Goal: Task Accomplishment & Management: Complete application form

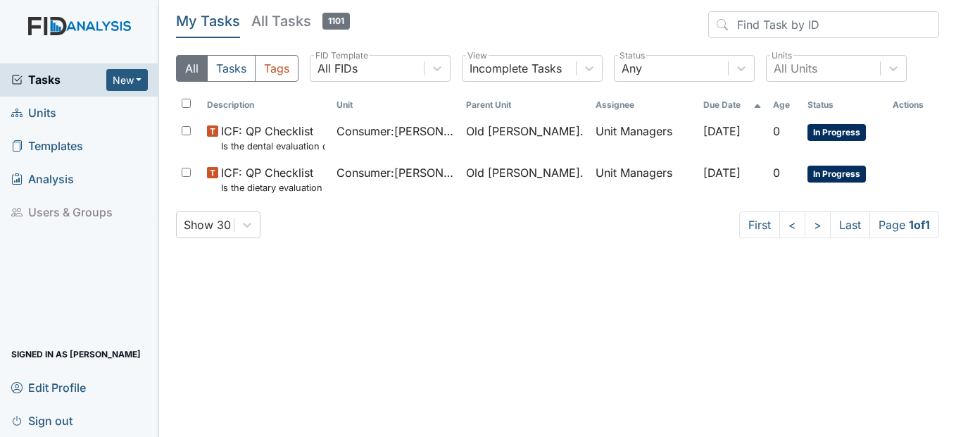
click at [42, 110] on span "Units" at bounding box center [33, 113] width 45 height 22
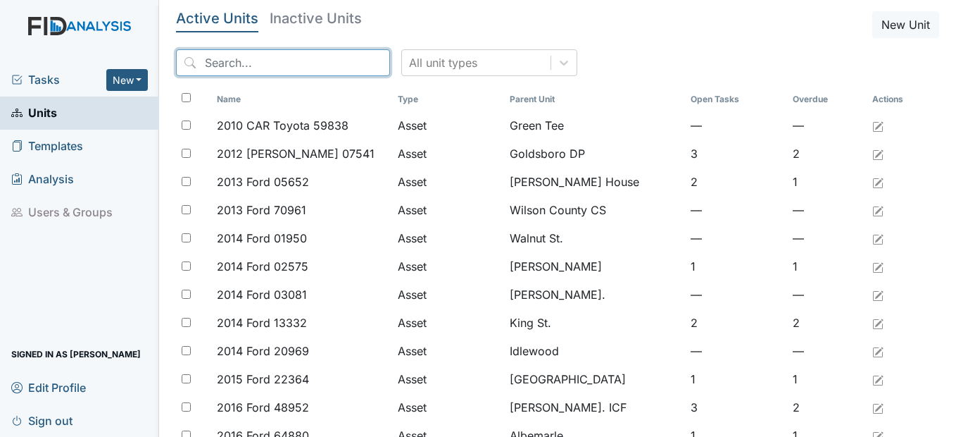
click at [225, 75] on input "search" at bounding box center [283, 62] width 214 height 27
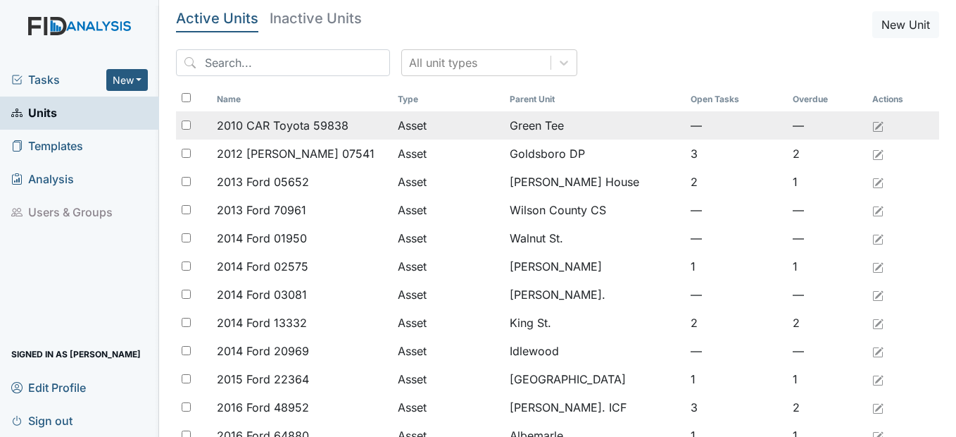
click at [462, 115] on td "Asset" at bounding box center [448, 125] width 112 height 28
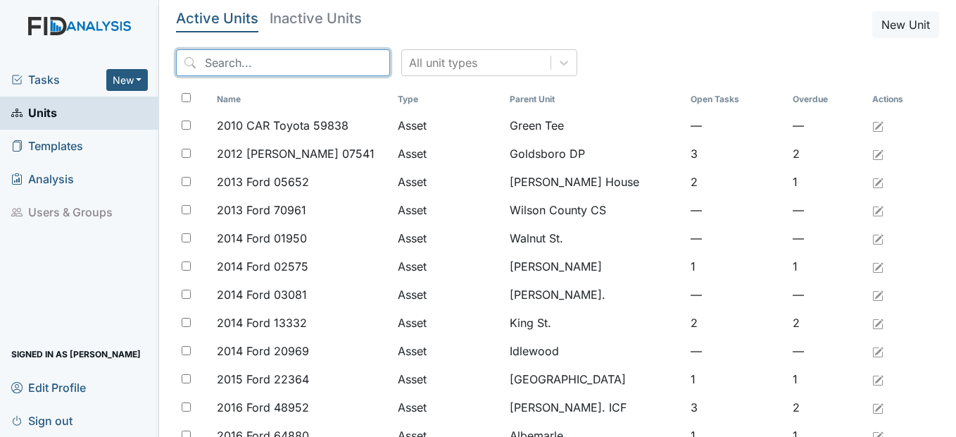
click at [252, 72] on input "search" at bounding box center [283, 62] width 214 height 27
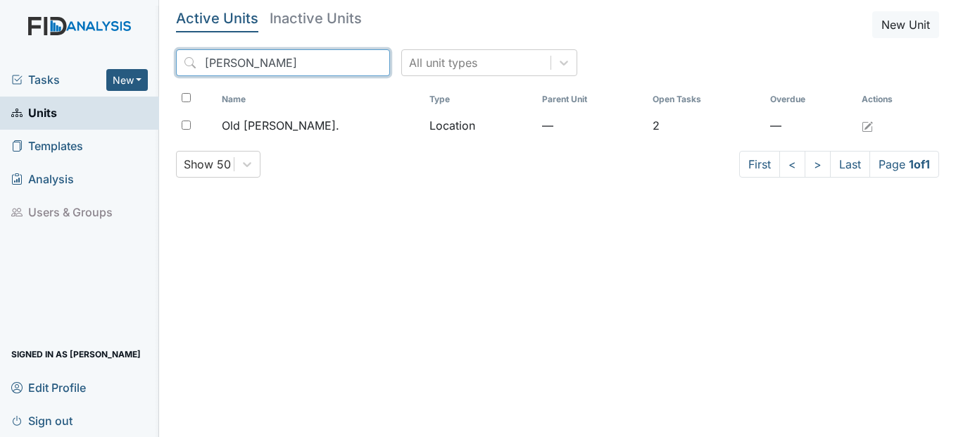
type input "roper"
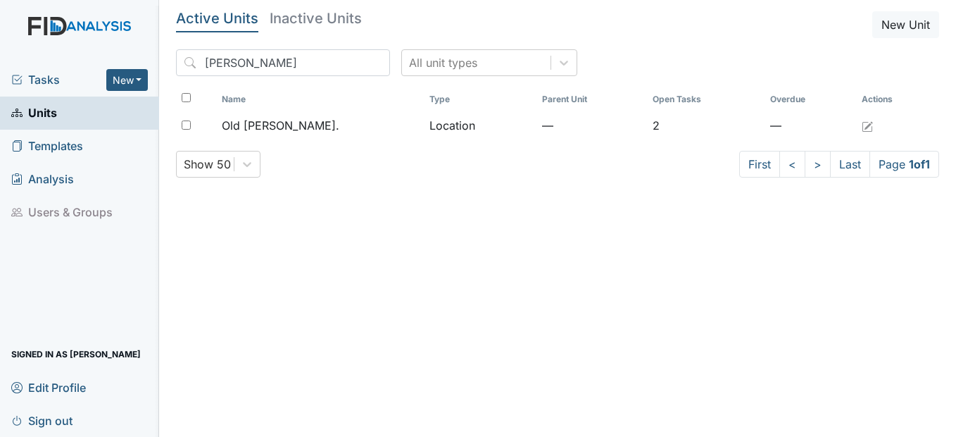
click at [292, 108] on th "Name" at bounding box center [320, 99] width 208 height 24
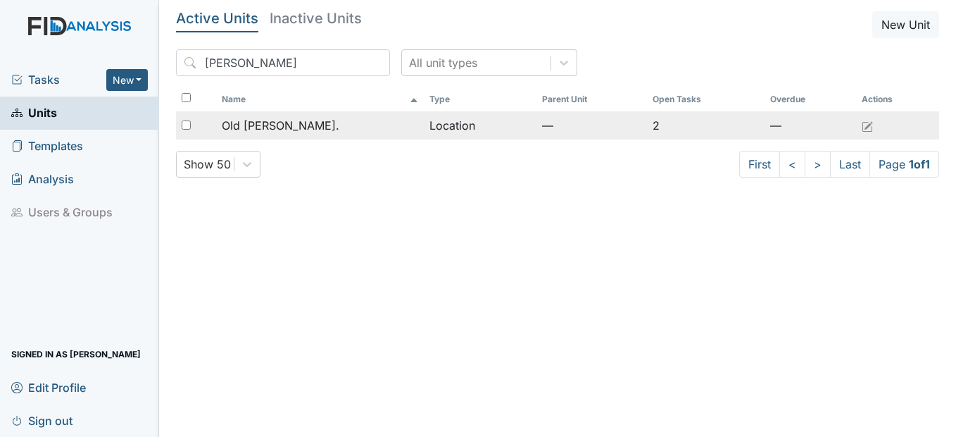
click at [283, 122] on span "Old [PERSON_NAME]." at bounding box center [281, 125] width 118 height 17
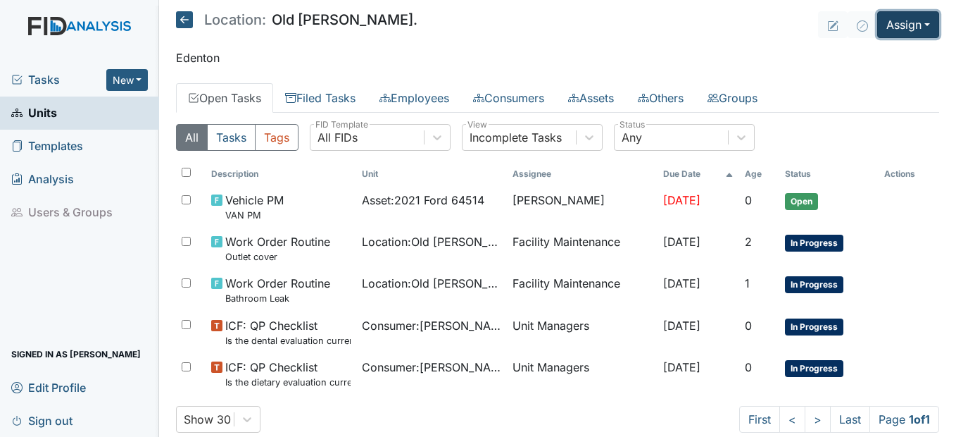
click at [899, 20] on button "Assign" at bounding box center [909, 24] width 62 height 27
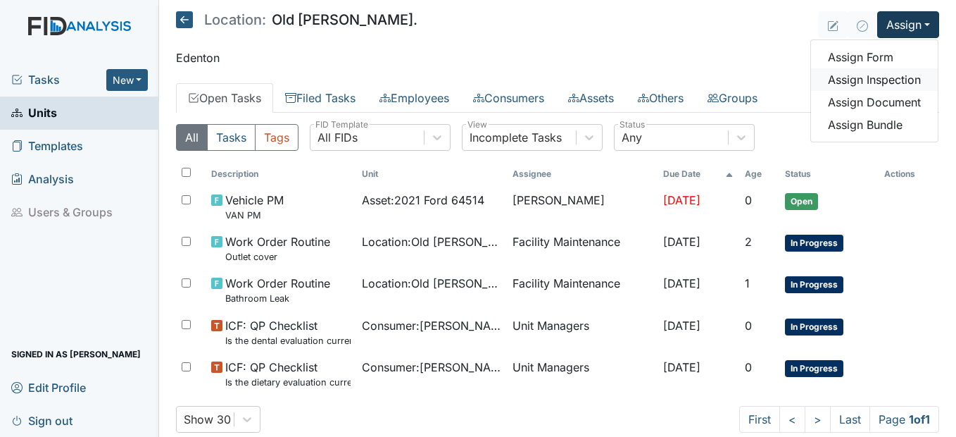
click at [859, 82] on link "Assign Inspection" at bounding box center [874, 79] width 127 height 23
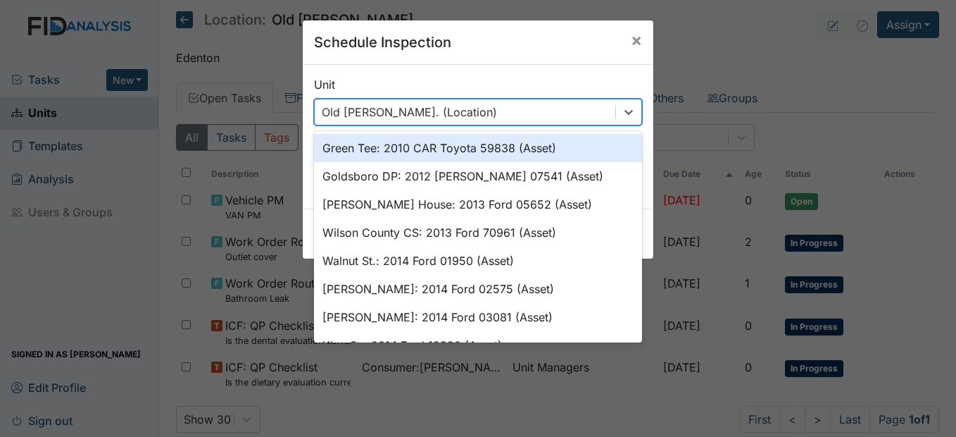
click at [399, 118] on div "Old Roper Rd. (Location)" at bounding box center [409, 112] width 175 height 17
click at [507, 49] on div "Schedule Inspection ×" at bounding box center [478, 42] width 351 height 44
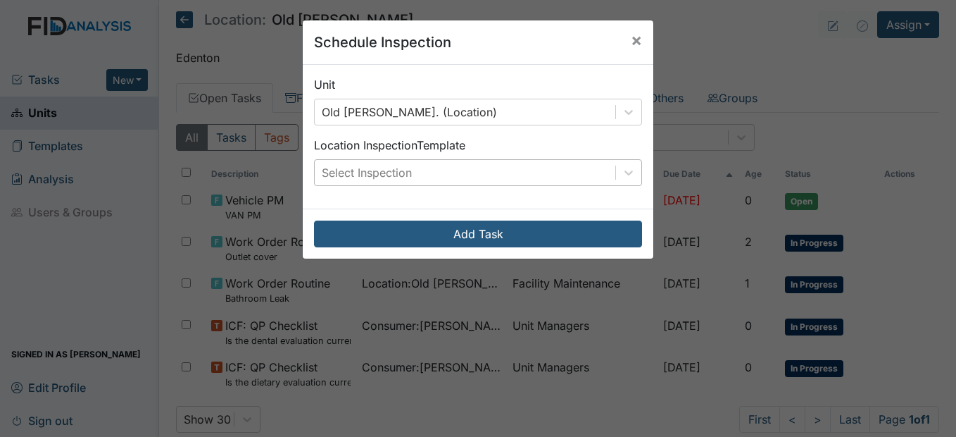
click at [515, 173] on div "Select Inspection" at bounding box center [465, 172] width 301 height 25
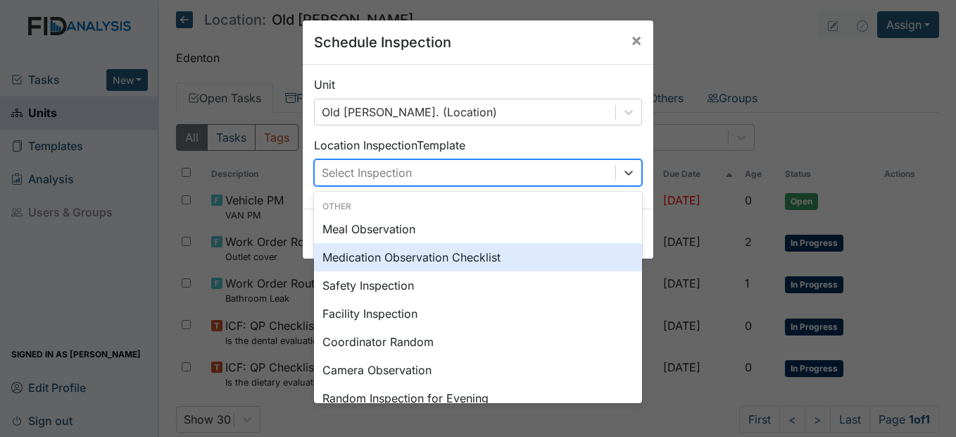
click at [413, 253] on div "Medication Observation Checklist" at bounding box center [478, 257] width 328 height 28
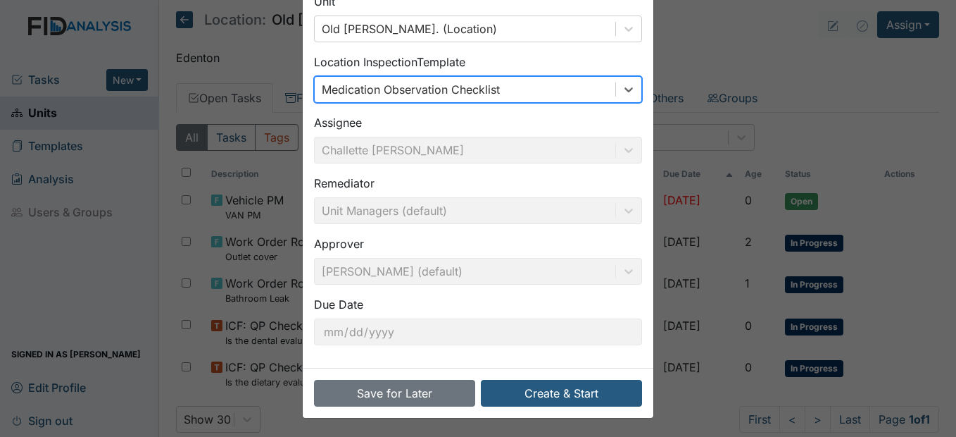
scroll to position [85, 0]
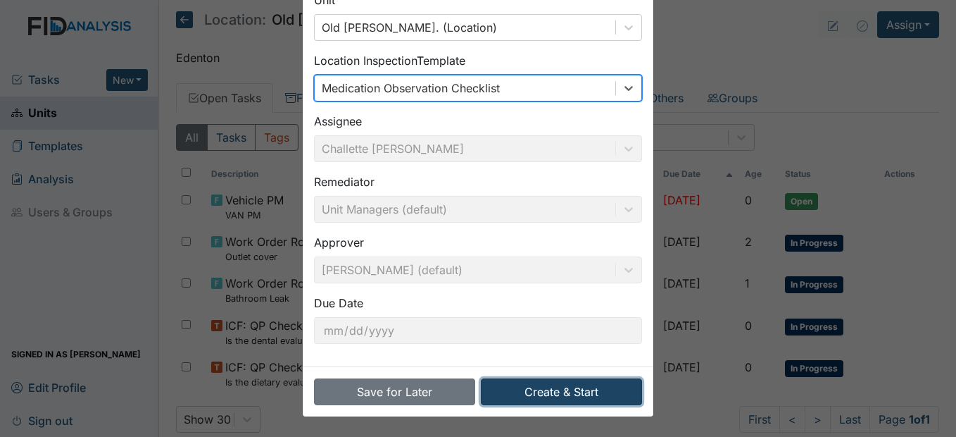
click at [555, 381] on button "Create & Start" at bounding box center [561, 391] width 161 height 27
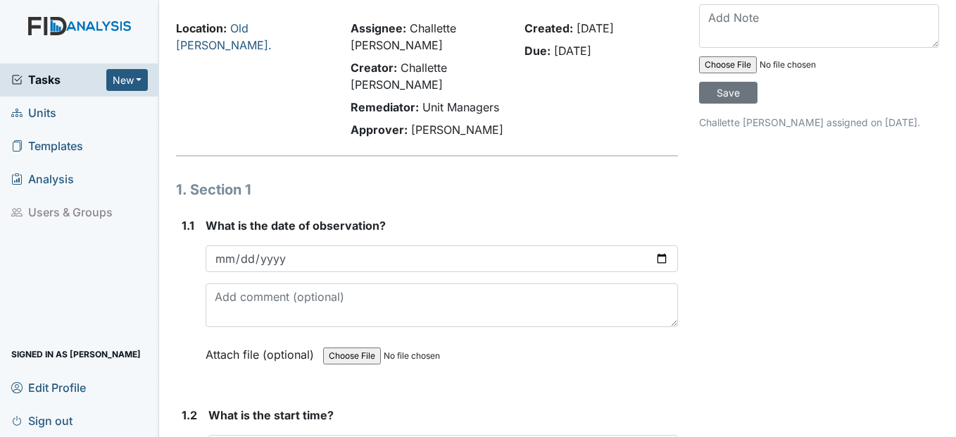
scroll to position [70, 0]
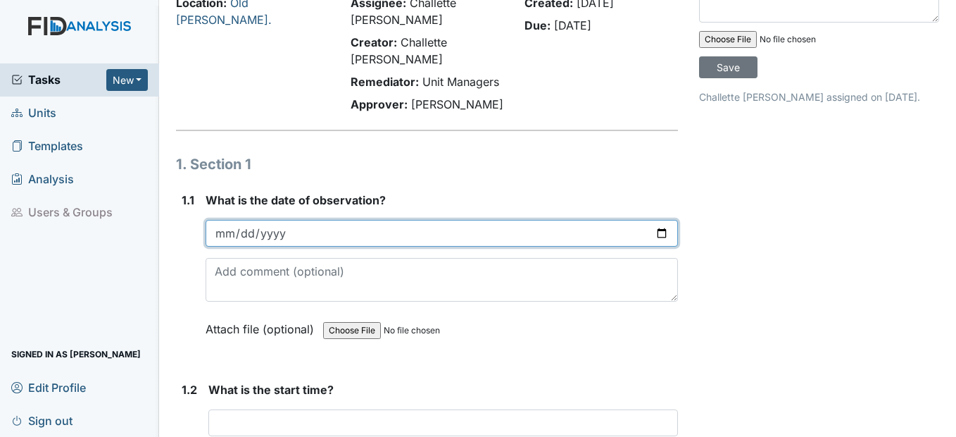
click at [228, 231] on input "date" at bounding box center [442, 233] width 472 height 27
type input "[DATE]"
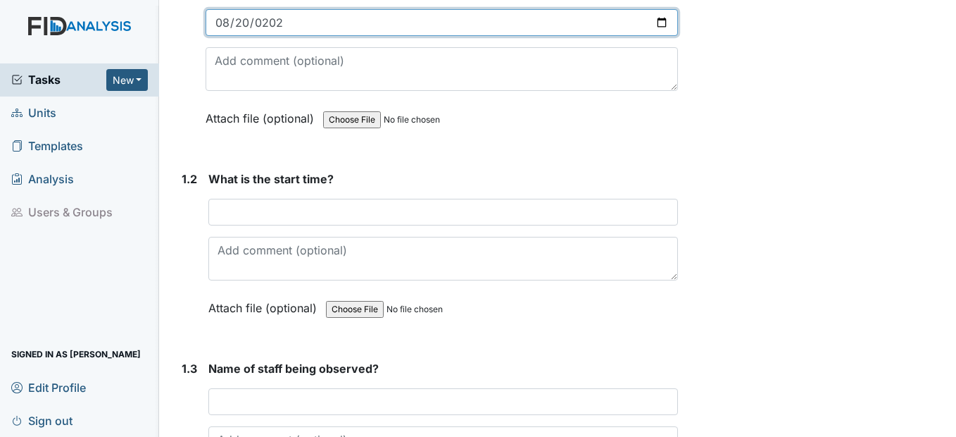
scroll to position [282, 0]
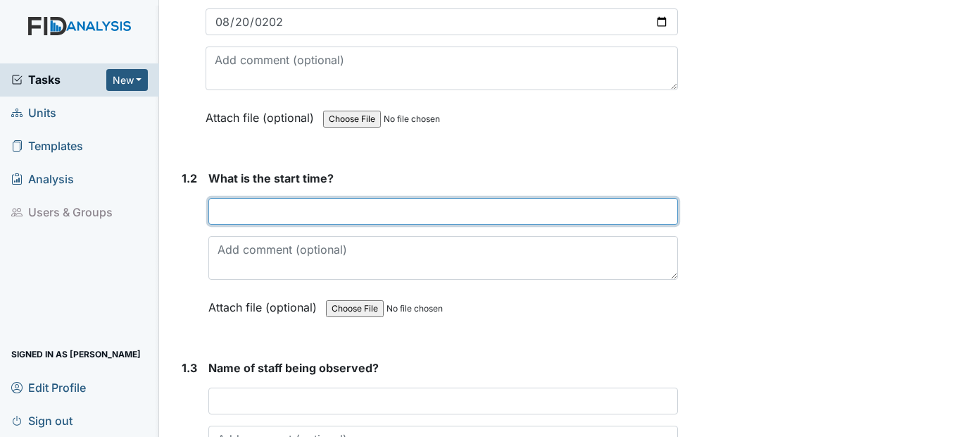
click at [305, 216] on input "text" at bounding box center [442, 211] width 469 height 27
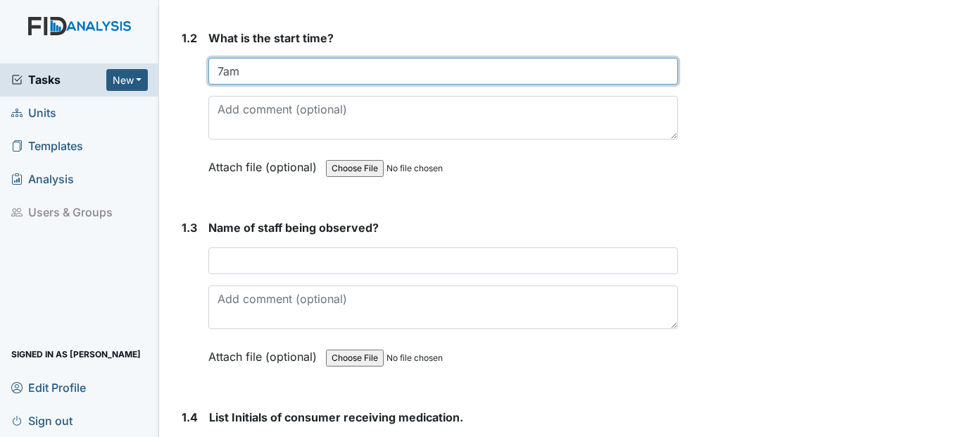
scroll to position [423, 0]
type input "7am"
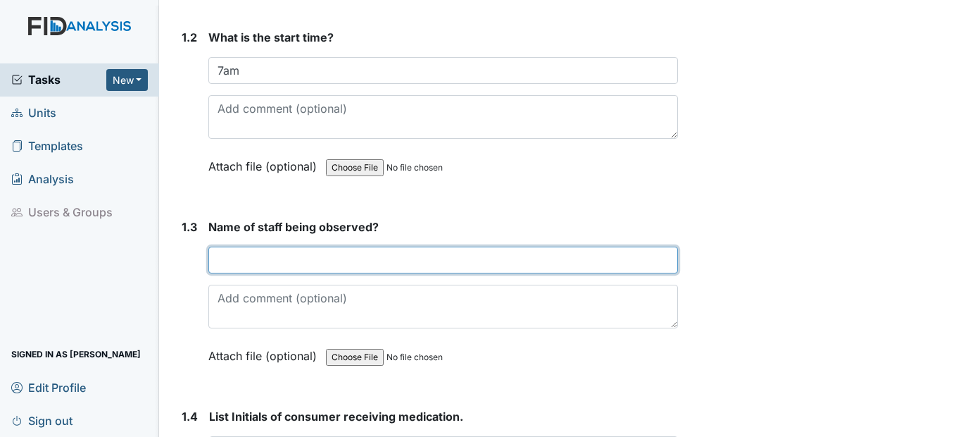
click at [278, 266] on input "text" at bounding box center [442, 260] width 469 height 27
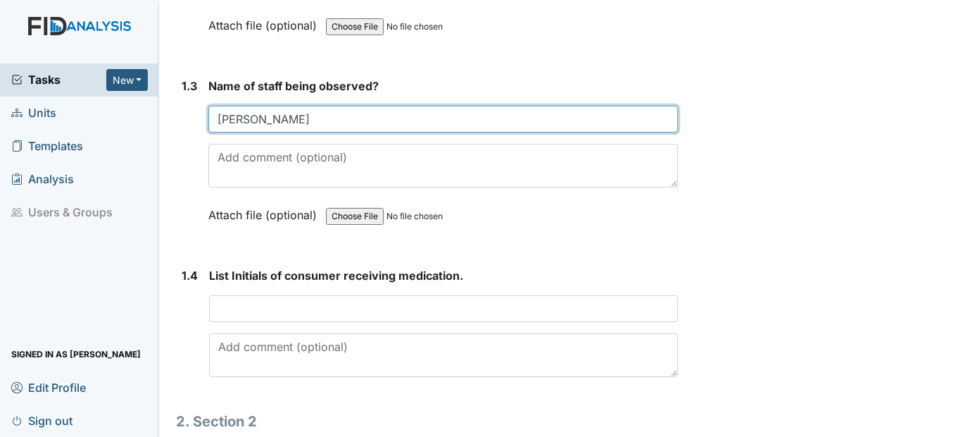
scroll to position [634, 0]
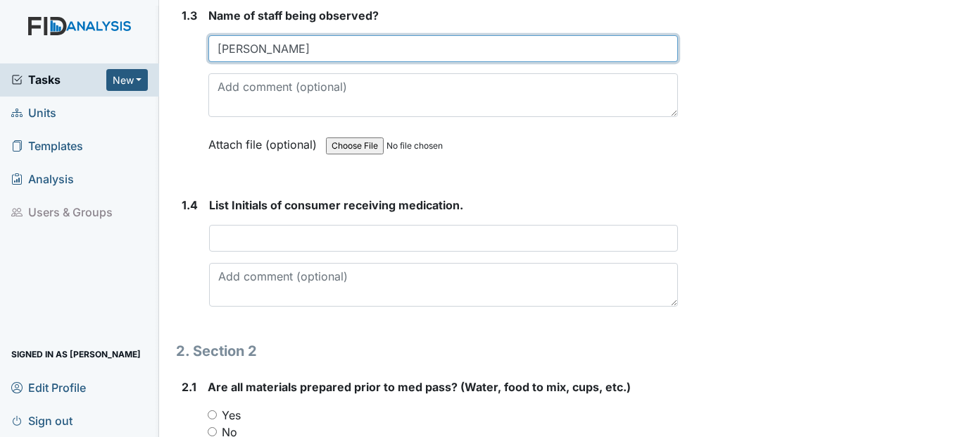
type input "[PERSON_NAME]"
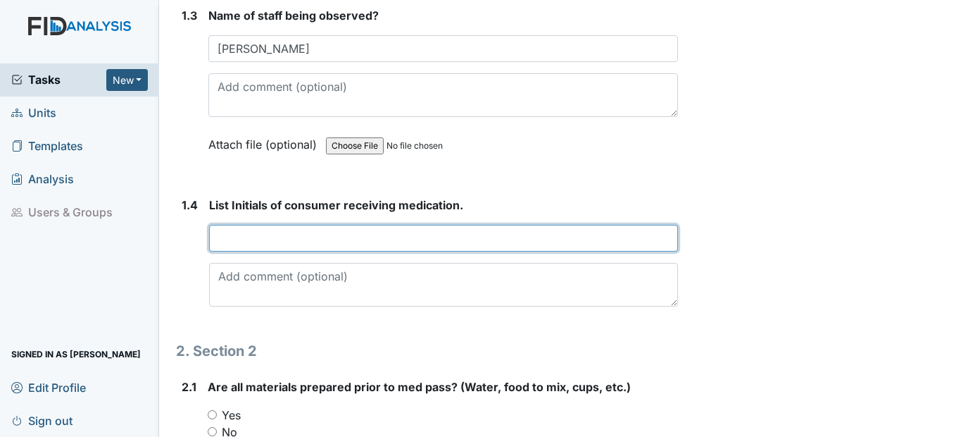
click at [277, 231] on input "text" at bounding box center [443, 238] width 468 height 27
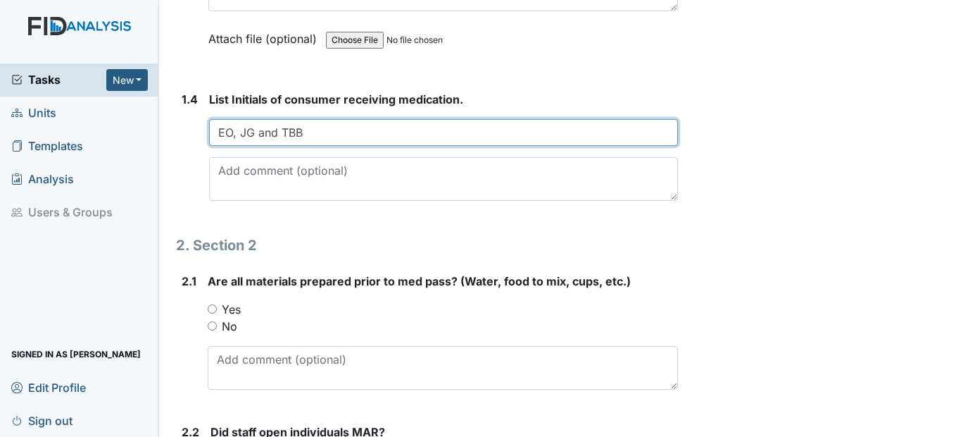
scroll to position [775, 0]
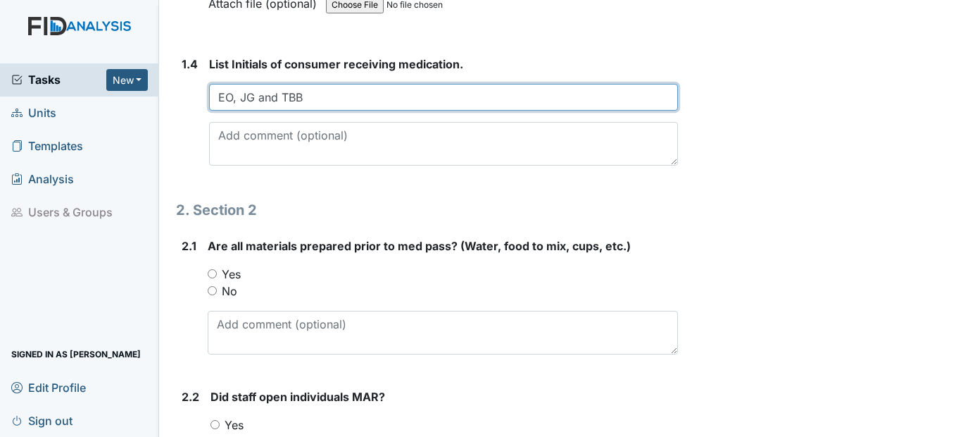
type input "EO, JG and TBB"
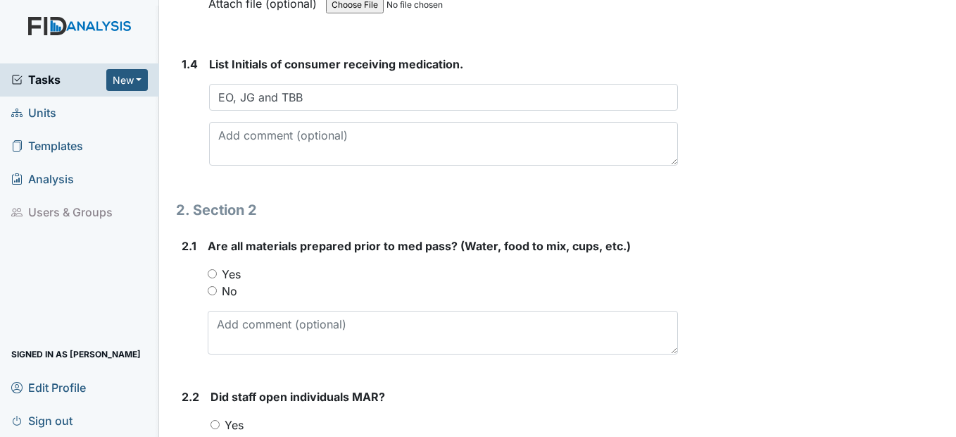
click at [211, 275] on input "Yes" at bounding box center [212, 273] width 9 height 9
radio input "true"
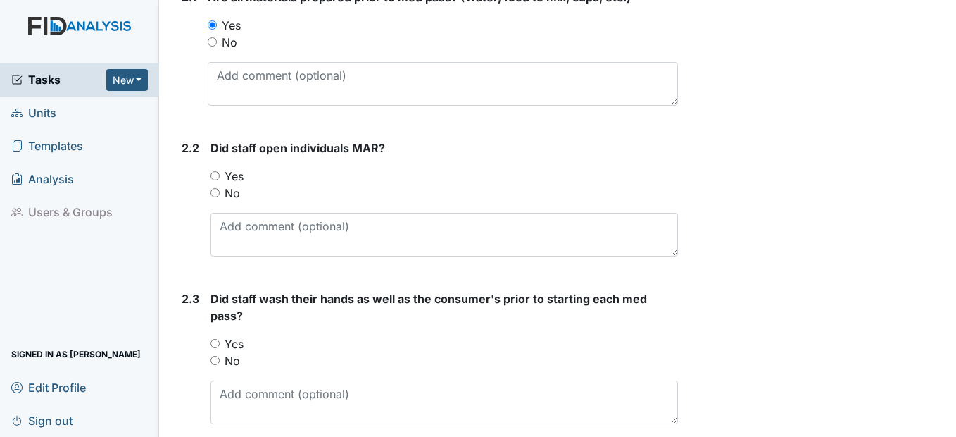
scroll to position [1057, 0]
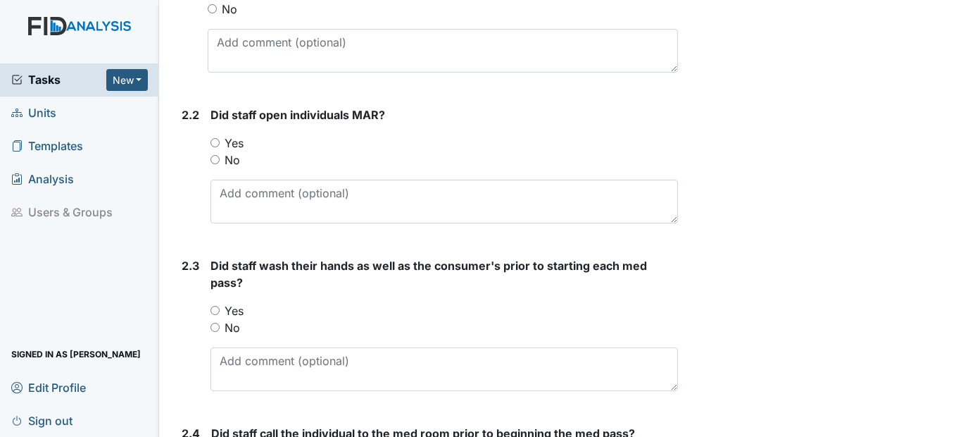
click at [214, 148] on div "Yes" at bounding box center [444, 143] width 467 height 17
click at [218, 140] on input "Yes" at bounding box center [215, 142] width 9 height 9
radio input "true"
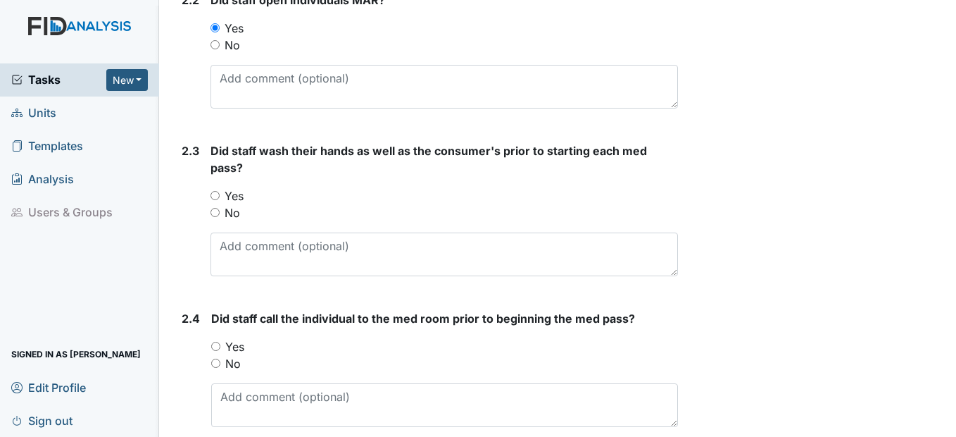
scroll to position [1197, 0]
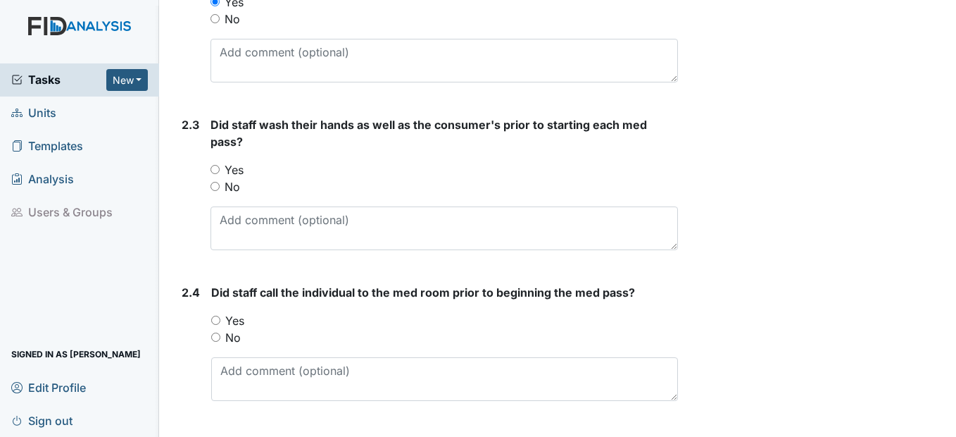
click at [215, 171] on input "Yes" at bounding box center [215, 169] width 9 height 9
radio input "true"
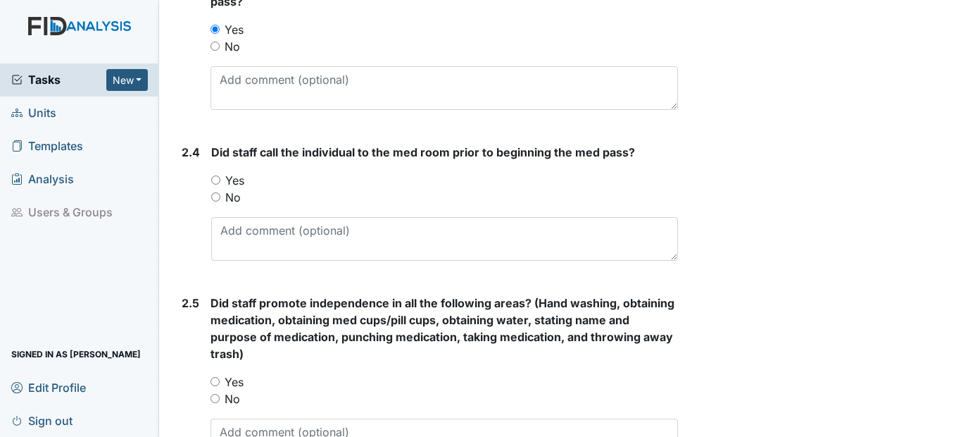
scroll to position [1338, 0]
click at [221, 177] on div "Yes" at bounding box center [444, 179] width 466 height 17
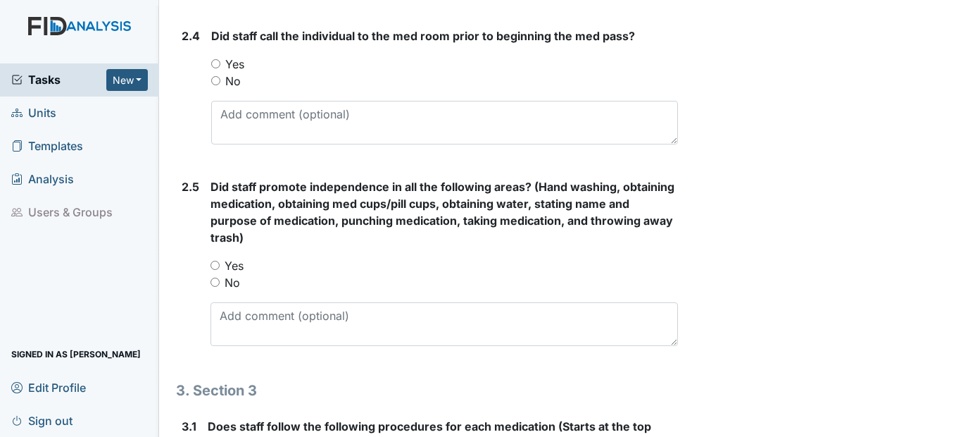
scroll to position [1479, 0]
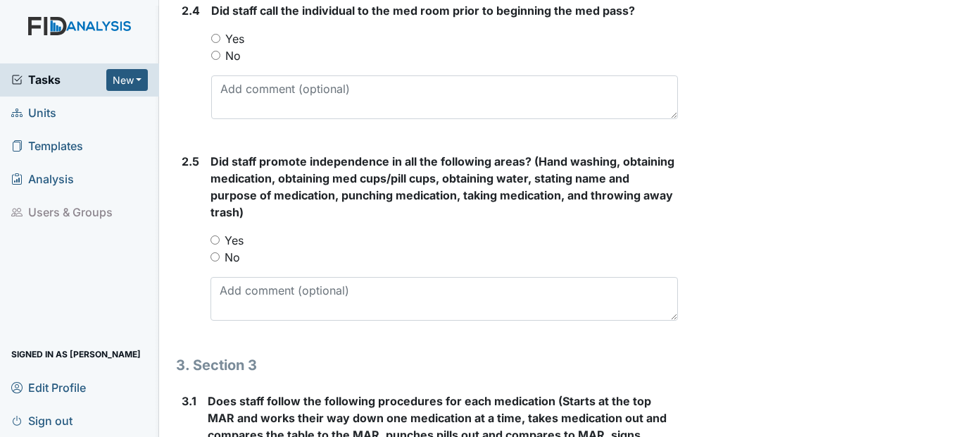
click at [219, 38] on input "Yes" at bounding box center [215, 38] width 9 height 9
radio input "true"
click at [218, 237] on input "Yes" at bounding box center [215, 239] width 9 height 9
radio input "true"
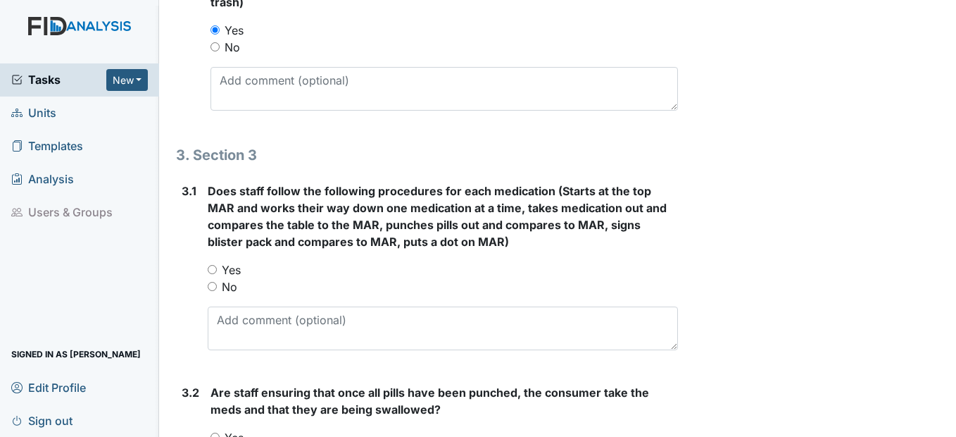
scroll to position [1690, 0]
click at [212, 268] on input "Yes" at bounding box center [212, 267] width 9 height 9
radio input "true"
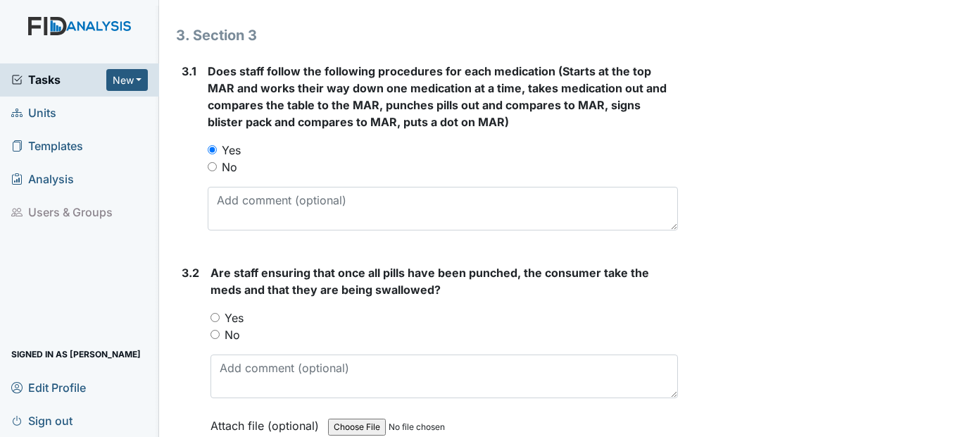
scroll to position [1902, 0]
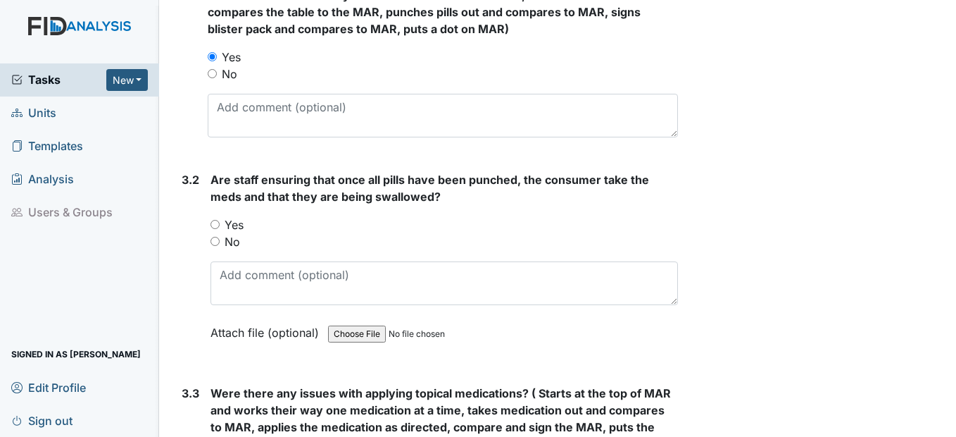
click at [216, 220] on input "Yes" at bounding box center [215, 224] width 9 height 9
radio input "true"
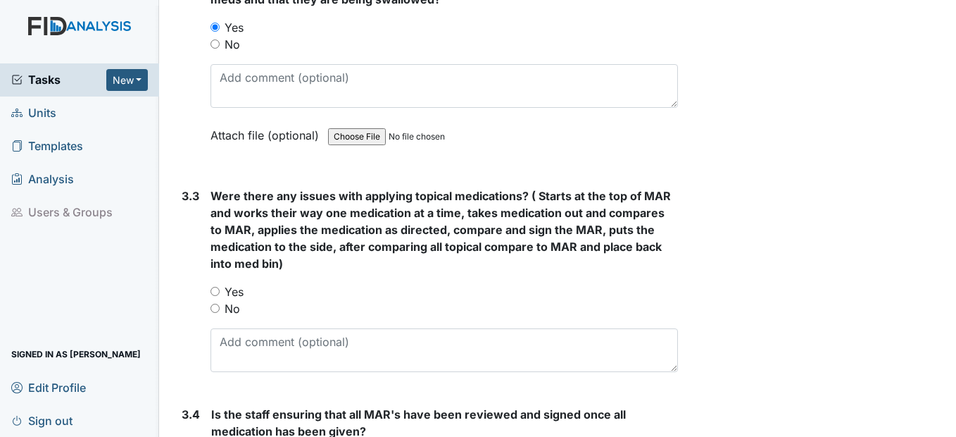
scroll to position [2113, 0]
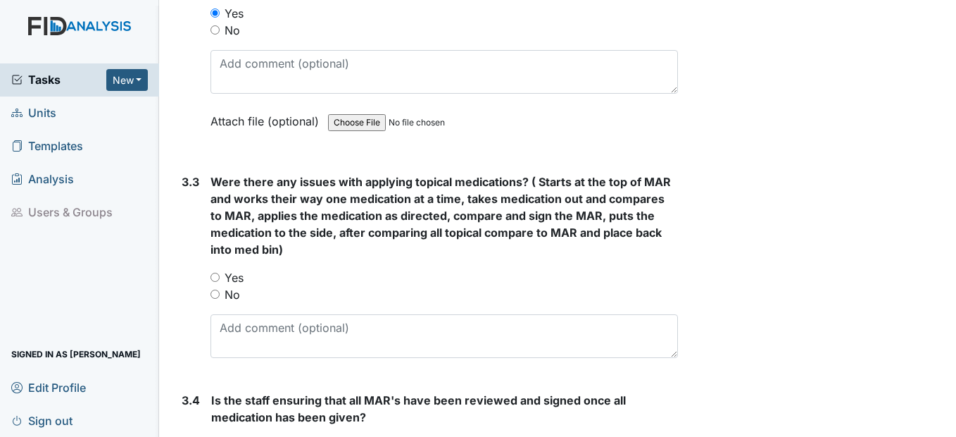
click at [215, 295] on input "No" at bounding box center [215, 293] width 9 height 9
radio input "true"
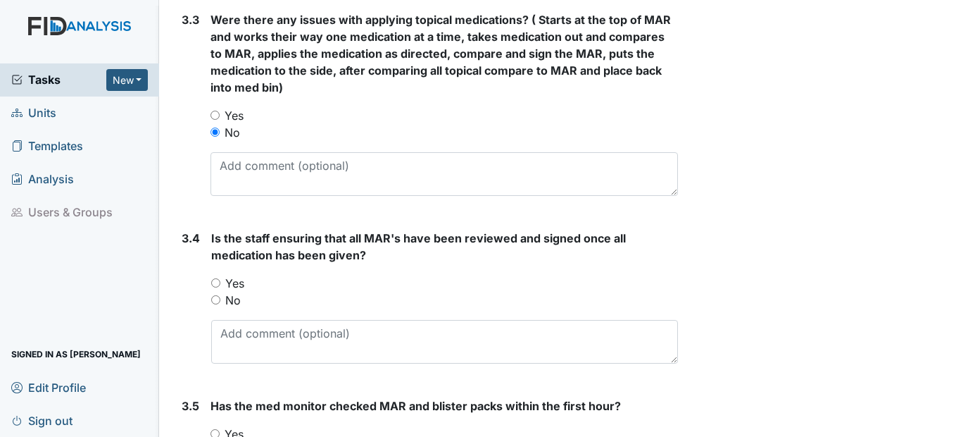
scroll to position [2324, 0]
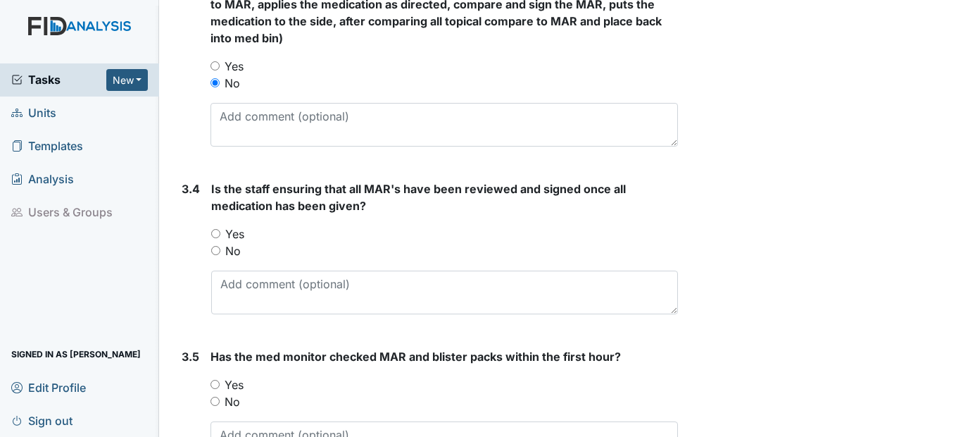
click at [217, 235] on input "Yes" at bounding box center [215, 233] width 9 height 9
radio input "true"
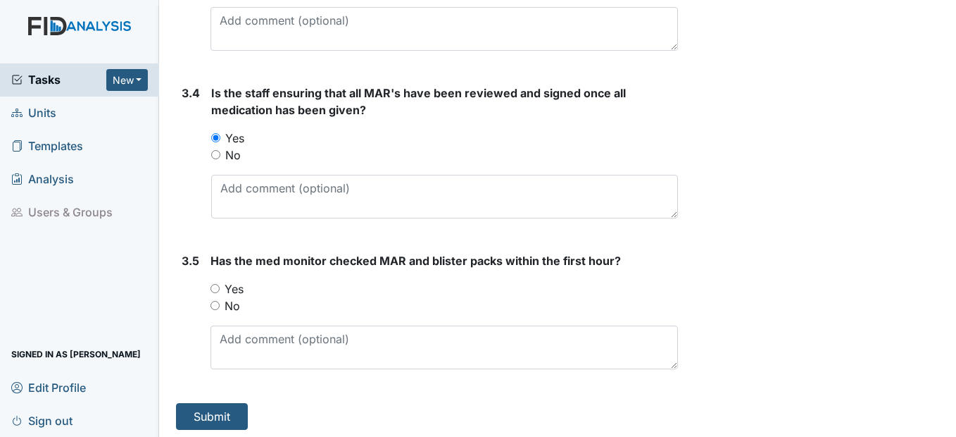
scroll to position [2424, 0]
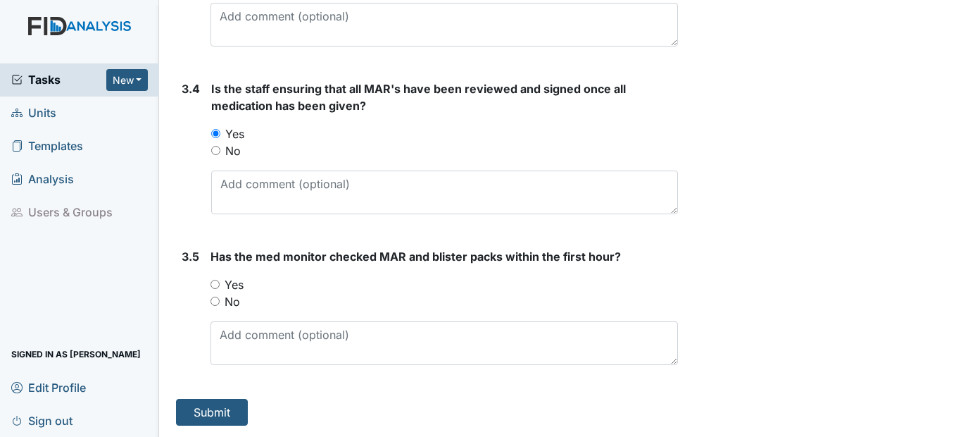
click at [221, 285] on div "Yes" at bounding box center [444, 284] width 467 height 17
click at [218, 283] on input "Yes" at bounding box center [215, 284] width 9 height 9
radio input "true"
click at [206, 410] on button "Submit" at bounding box center [212, 412] width 72 height 27
